Goal: Transaction & Acquisition: Purchase product/service

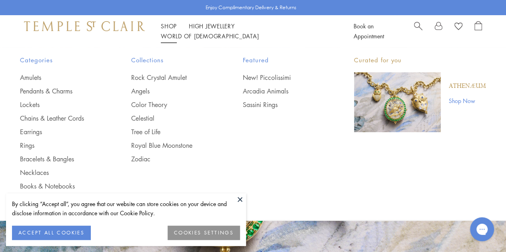
click at [20, 142] on div "Categories Amulets Pendants & Charms Lockets Chains & Leather Cords Earrings Ri…" at bounding box center [253, 129] width 506 height 165
click at [25, 145] on link "Rings" at bounding box center [59, 145] width 79 height 9
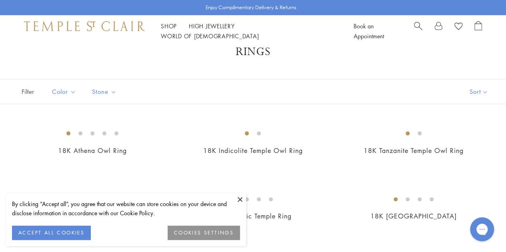
scroll to position [40, 0]
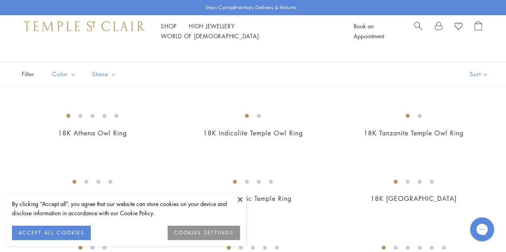
click at [240, 200] on button at bounding box center [240, 200] width 12 height 12
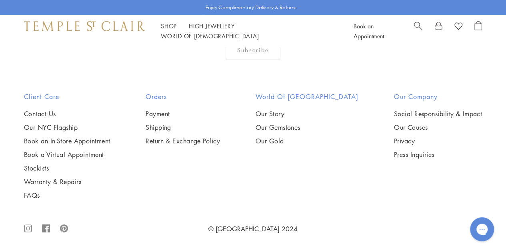
scroll to position [3161, 0]
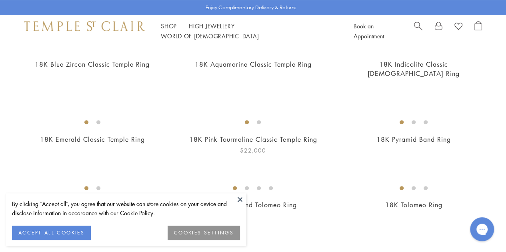
scroll to position [200, 0]
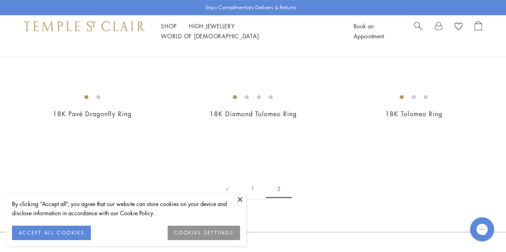
click at [238, 197] on button at bounding box center [240, 200] width 12 height 12
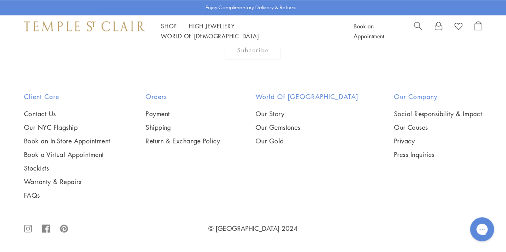
scroll to position [560, 0]
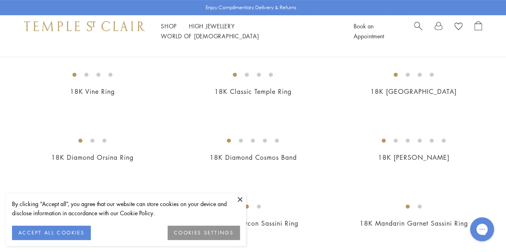
scroll to position [160, 0]
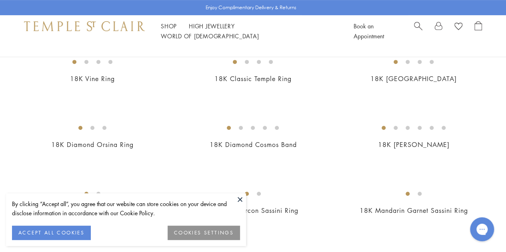
click at [240, 200] on button at bounding box center [240, 200] width 12 height 12
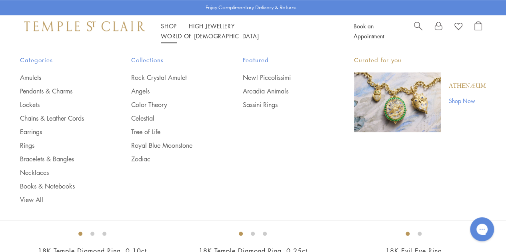
scroll to position [320, 0]
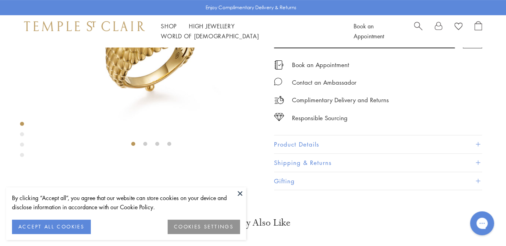
scroll to position [122, 0]
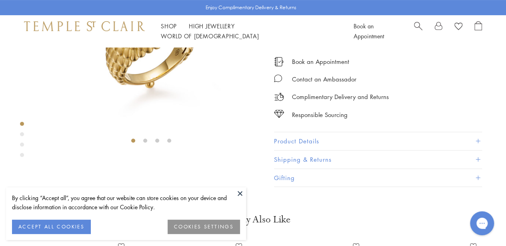
click at [245, 192] on button at bounding box center [240, 194] width 12 height 12
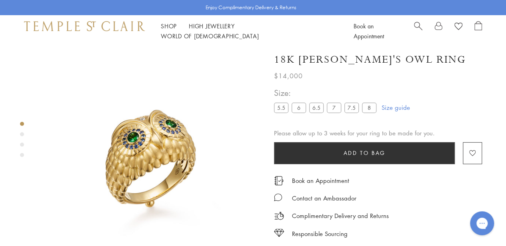
scroll to position [2, 0]
